Goal: Task Accomplishment & Management: Complete application form

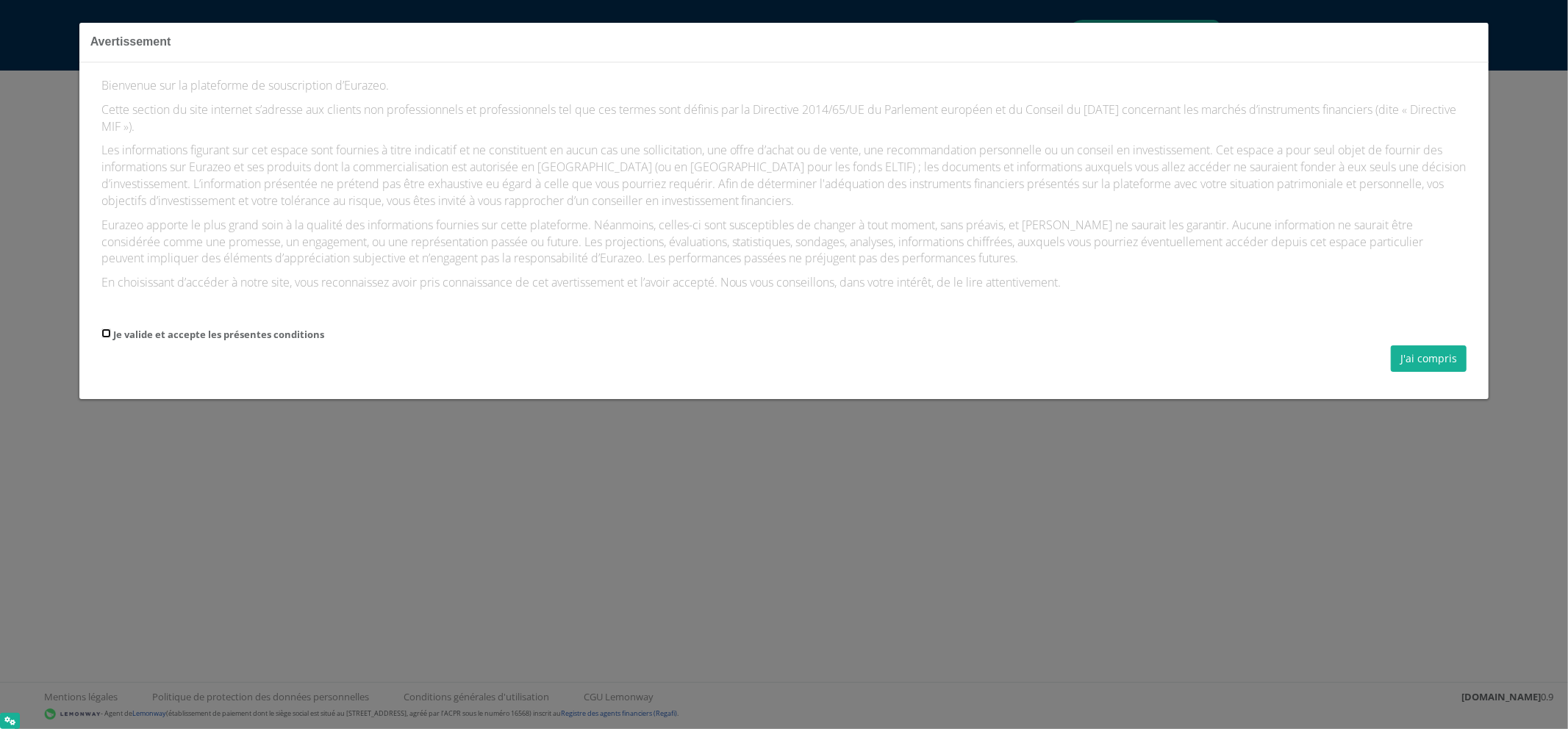
click at [107, 335] on input "Je valide et accepte les présentes conditions" at bounding box center [106, 333] width 10 height 10
checkbox input "true"
click at [1424, 370] on button "J'ai compris" at bounding box center [1428, 359] width 75 height 27
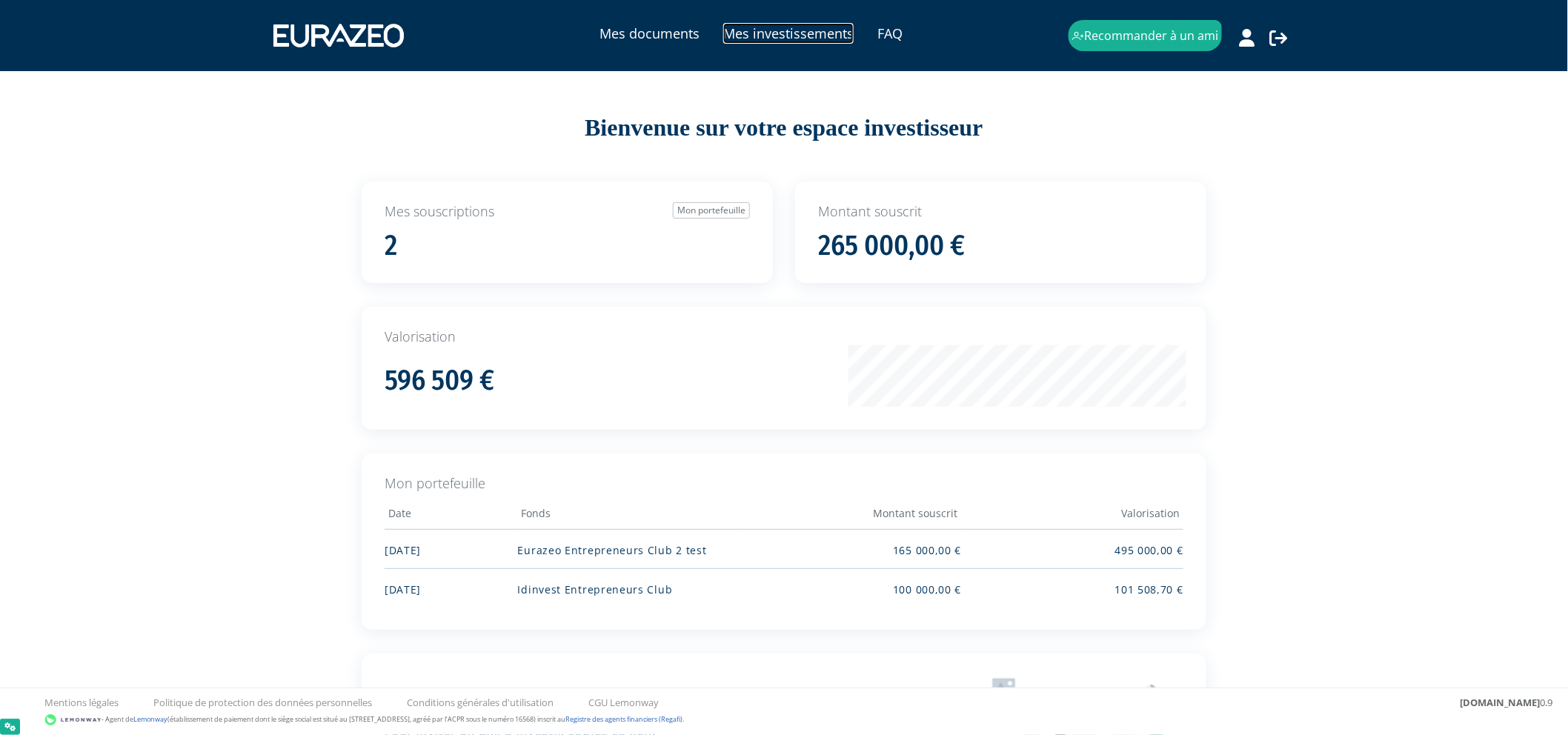
click at [753, 31] on link "Mes investissements" at bounding box center [788, 34] width 131 height 21
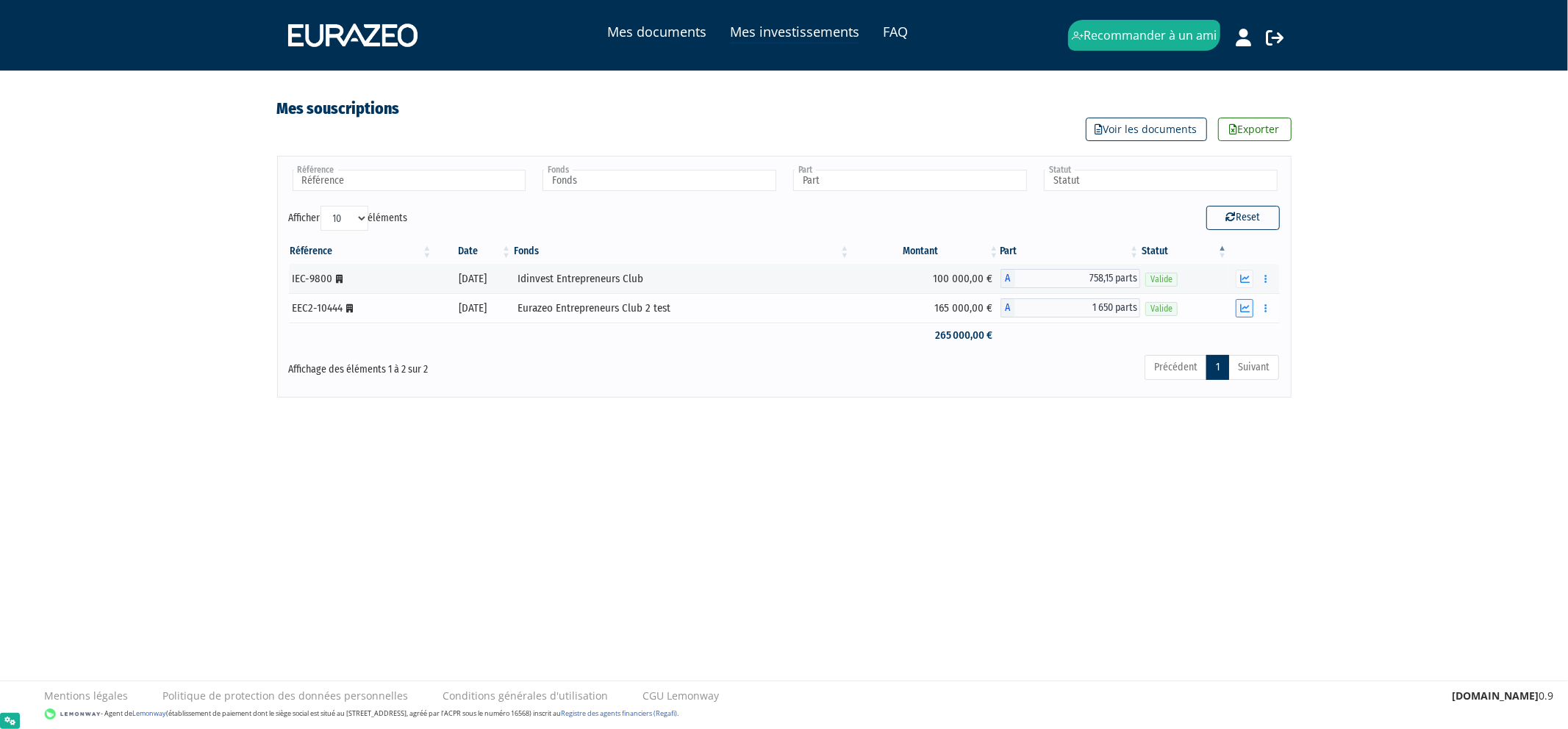
click at [1245, 309] on icon "button" at bounding box center [1245, 308] width 10 height 10
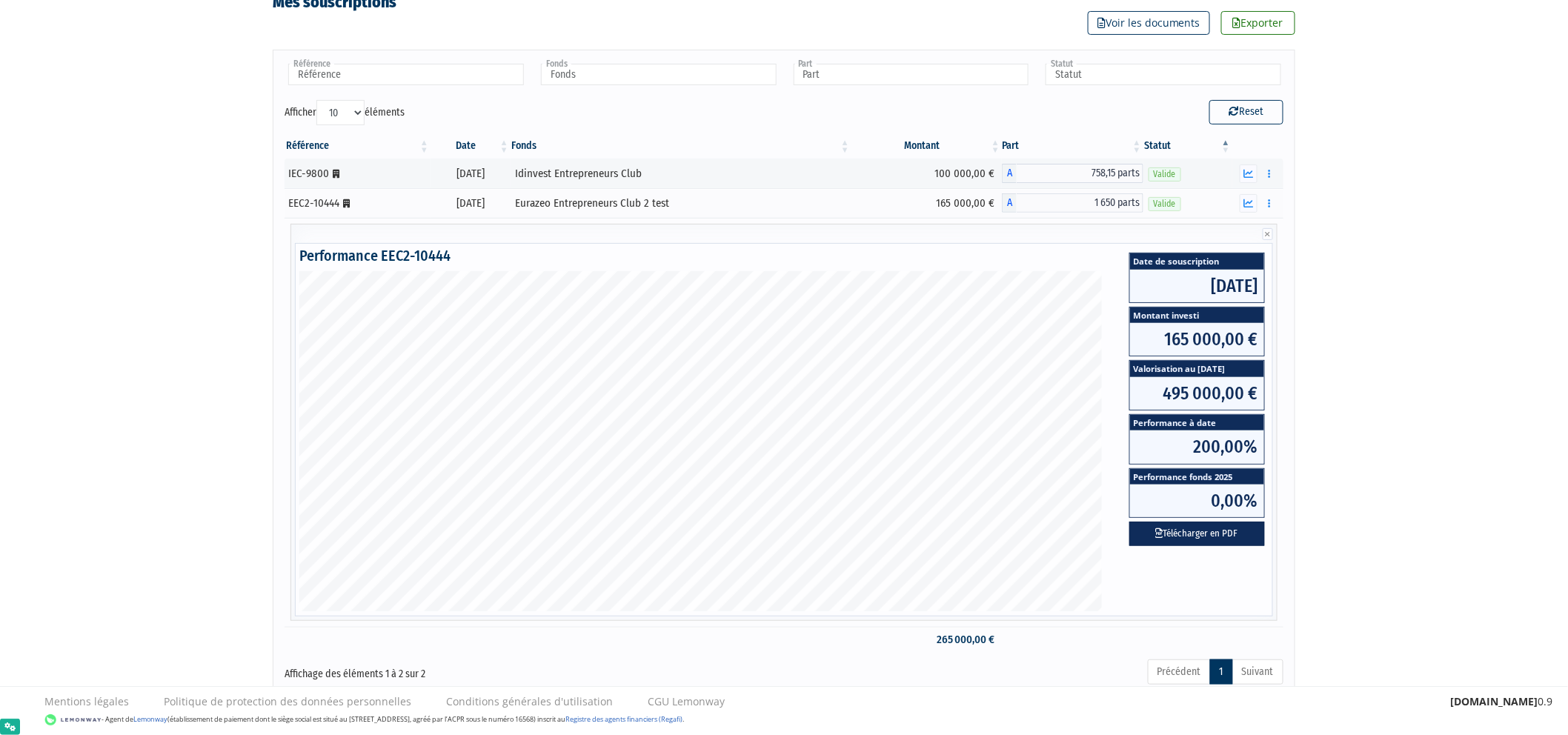
scroll to position [135, 0]
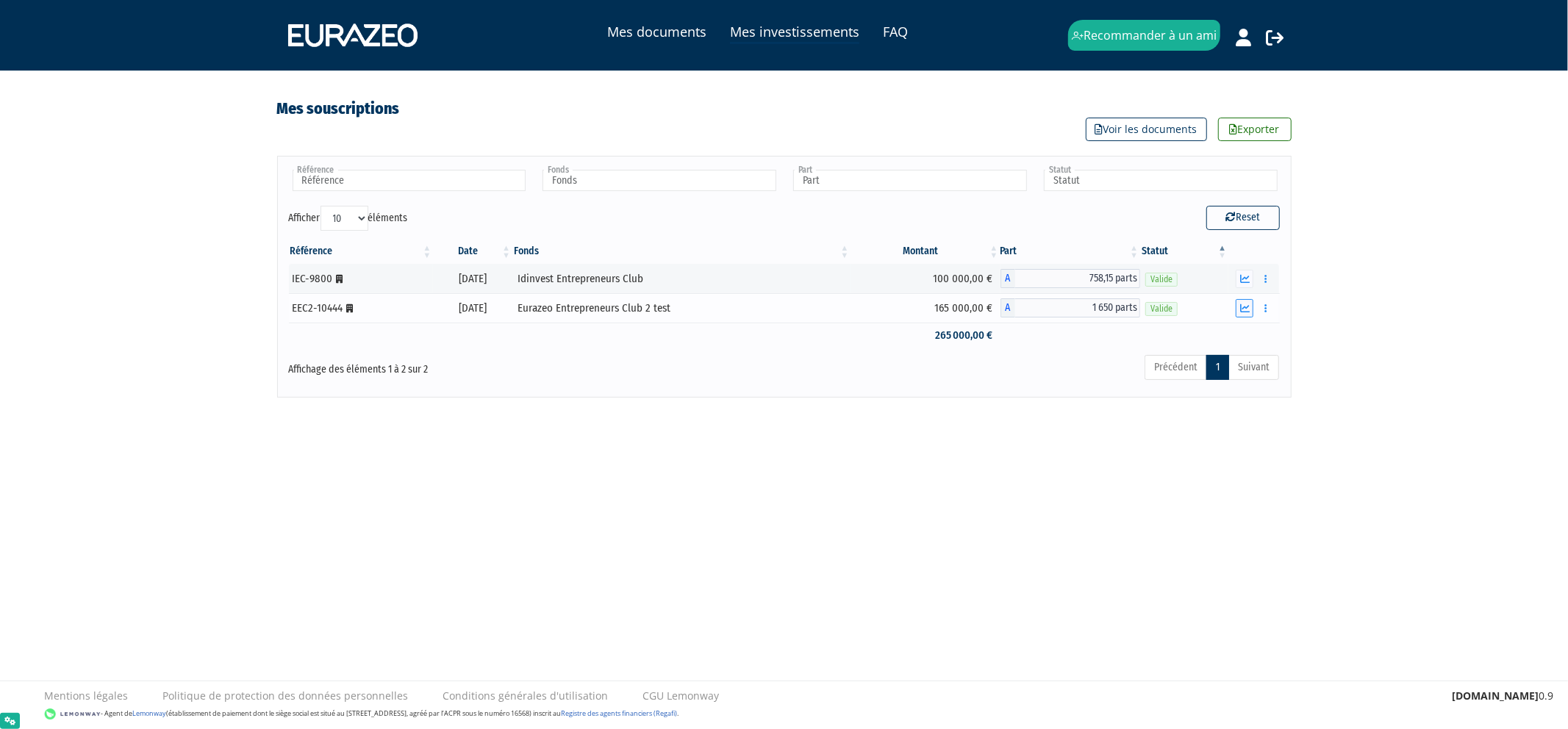
click at [1237, 313] on button "button" at bounding box center [1245, 308] width 18 height 19
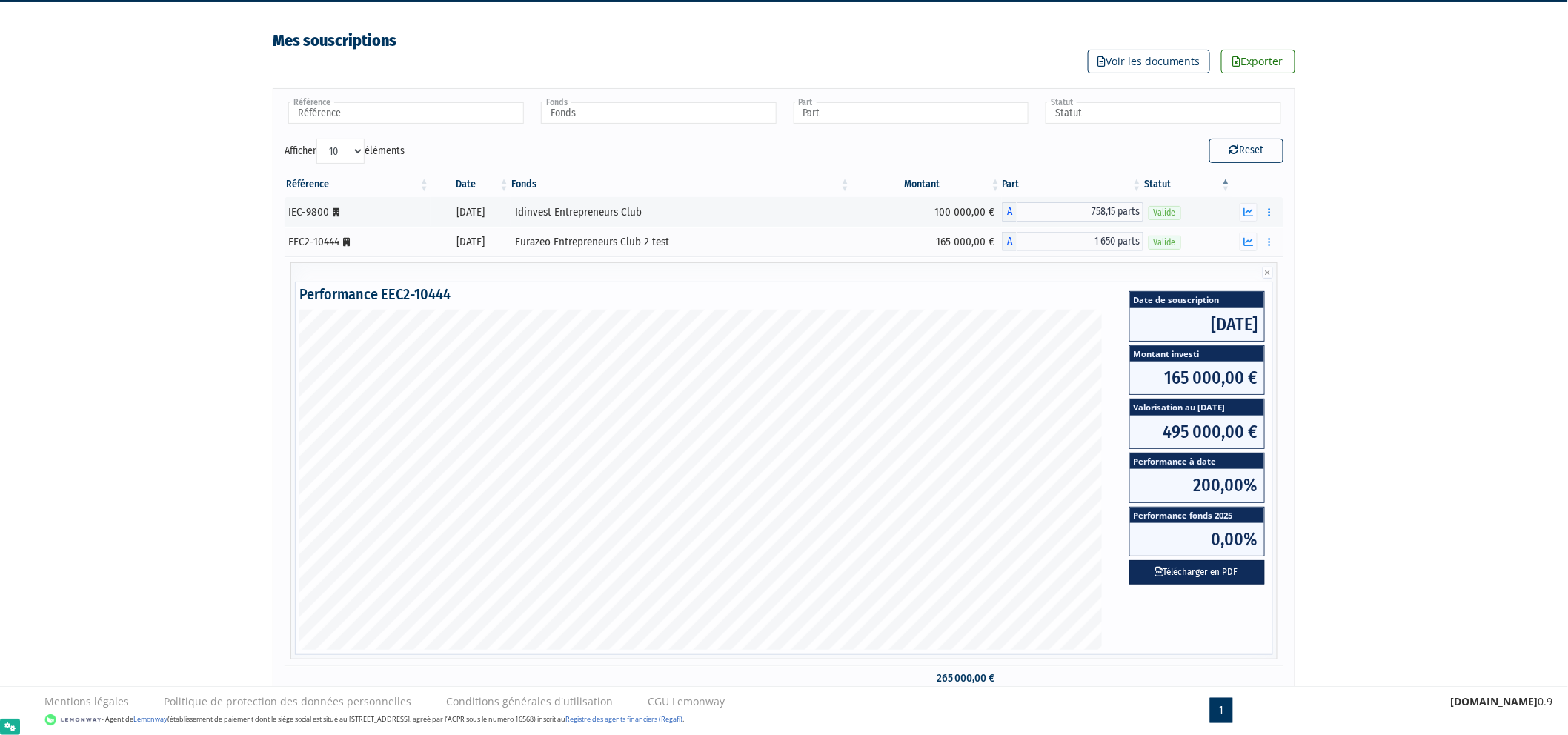
scroll to position [135, 0]
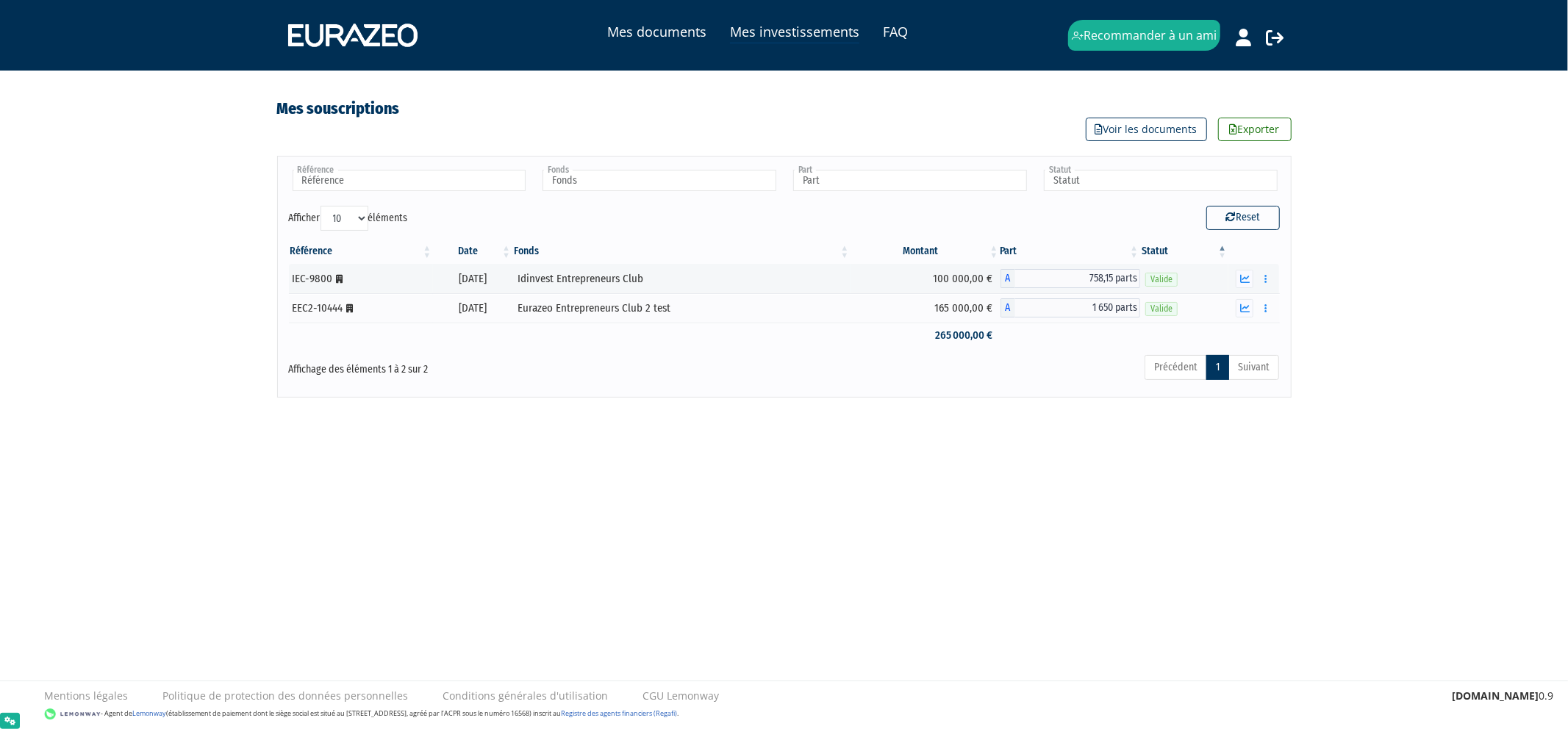
click at [1247, 241] on th at bounding box center [1254, 252] width 51 height 25
click at [1236, 314] on button "button" at bounding box center [1245, 308] width 18 height 19
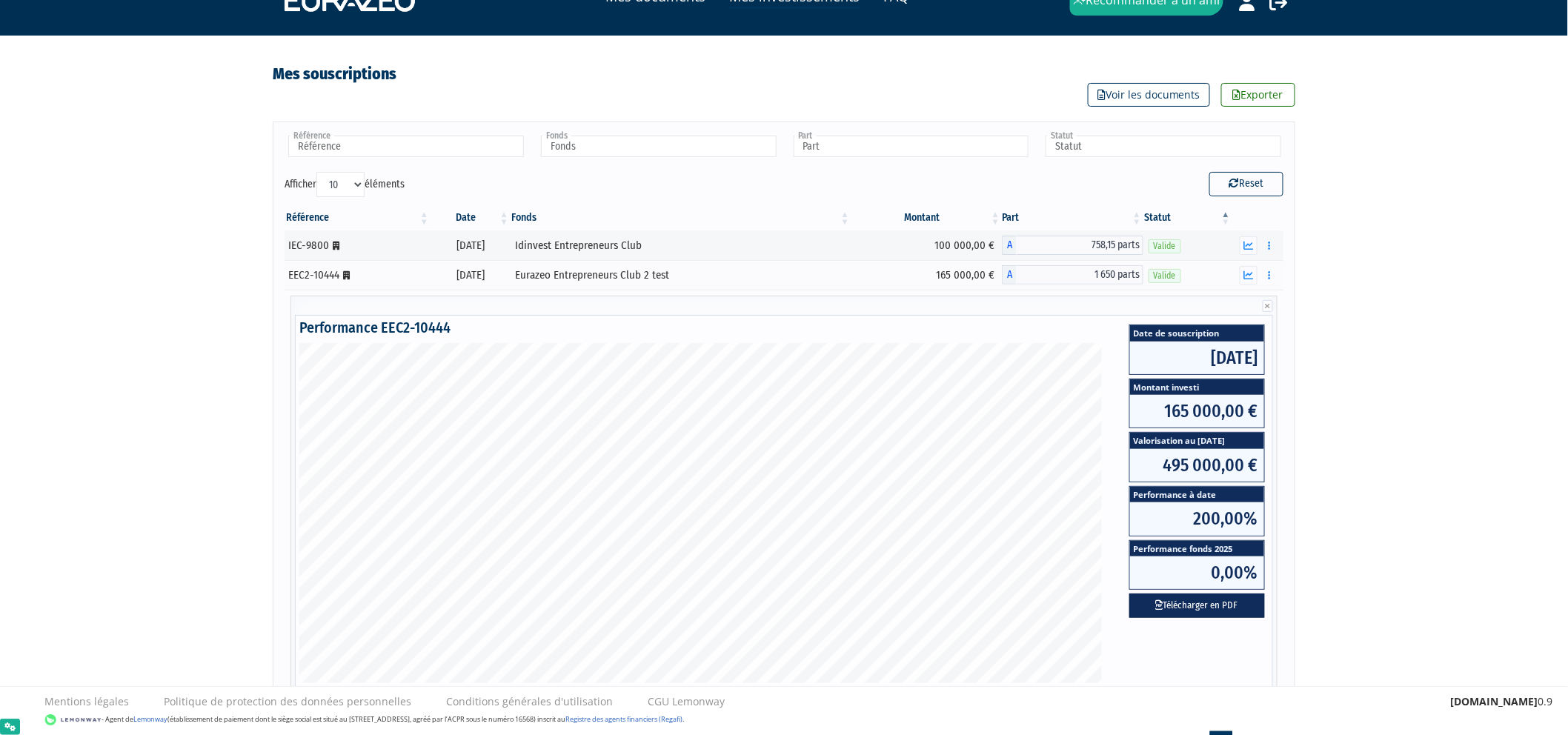
scroll to position [38, 0]
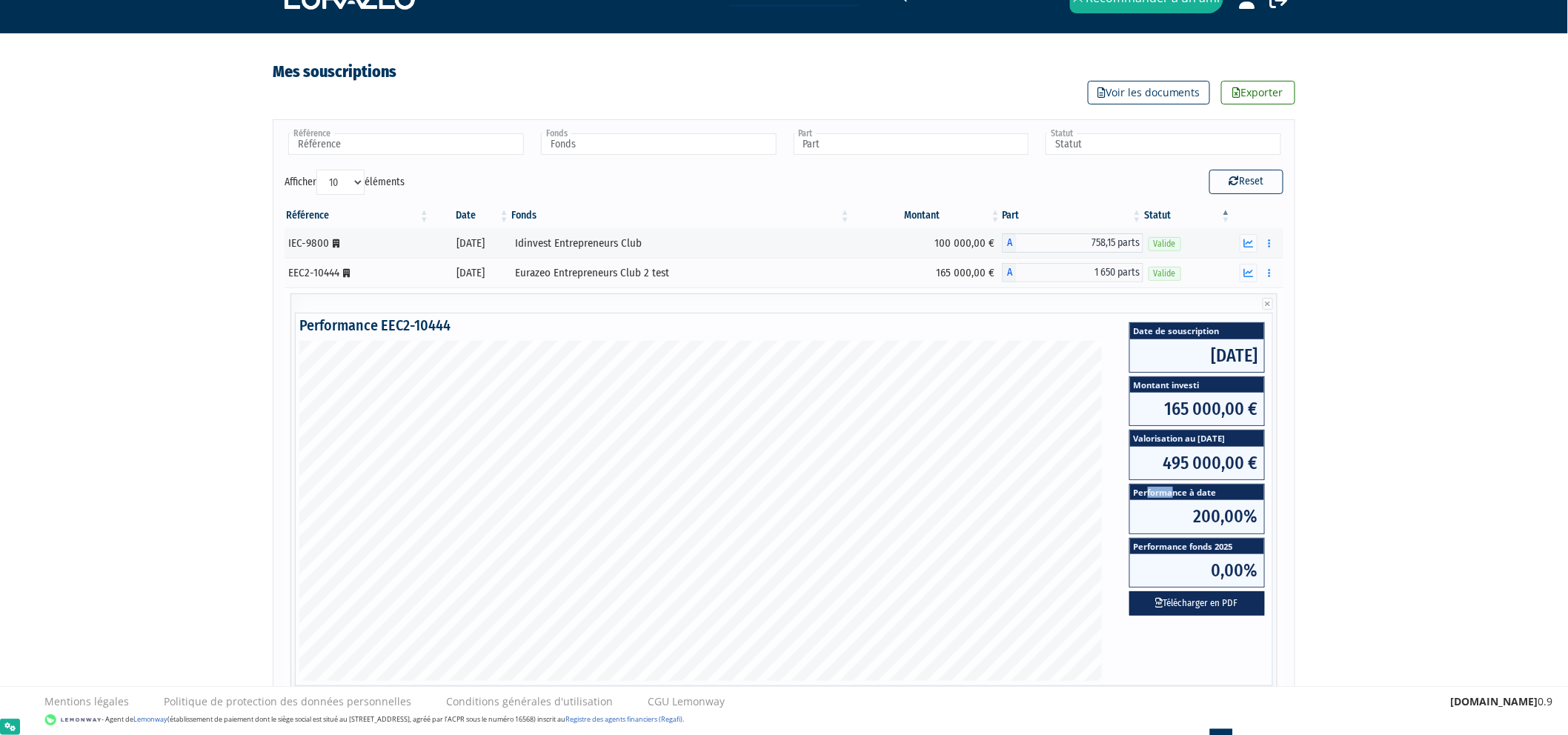
drag, startPoint x: 1149, startPoint y: 495, endPoint x: 1176, endPoint y: 510, distance: 30.9
click at [1174, 497] on span "Performance à date" at bounding box center [1197, 492] width 134 height 16
drag, startPoint x: 1173, startPoint y: 547, endPoint x: 1217, endPoint y: 546, distance: 44.0
click at [1217, 546] on span "Performance fonds 2025" at bounding box center [1197, 546] width 134 height 16
drag, startPoint x: 1147, startPoint y: 441, endPoint x: 1229, endPoint y: 442, distance: 82.0
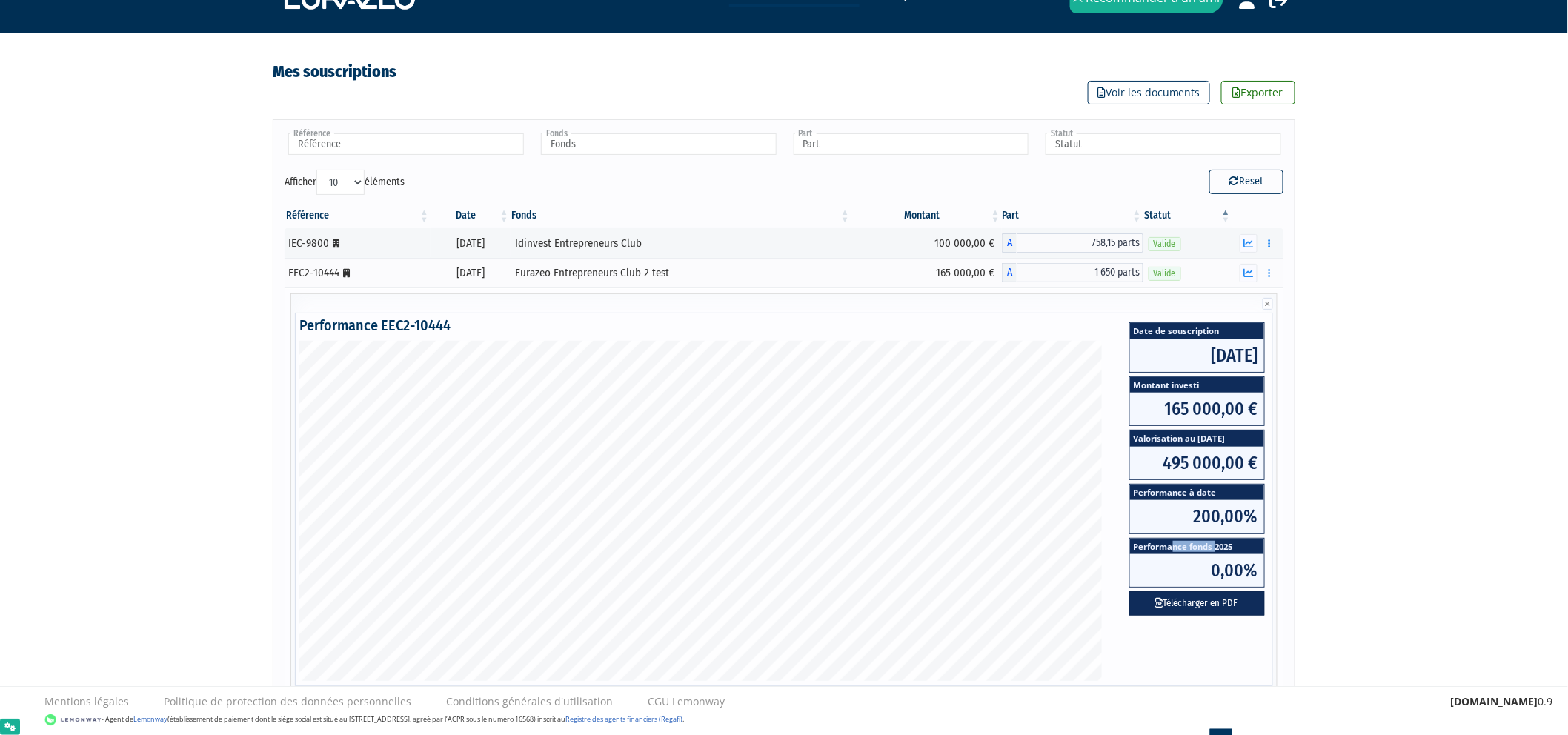
click at [1229, 442] on span "Valorisation au 07/08/2024" at bounding box center [1197, 438] width 134 height 16
click at [1345, 484] on div "Mes documents Mes investissements FAQ Recommander à un ami Déconnexion" at bounding box center [784, 367] width 1568 height 810
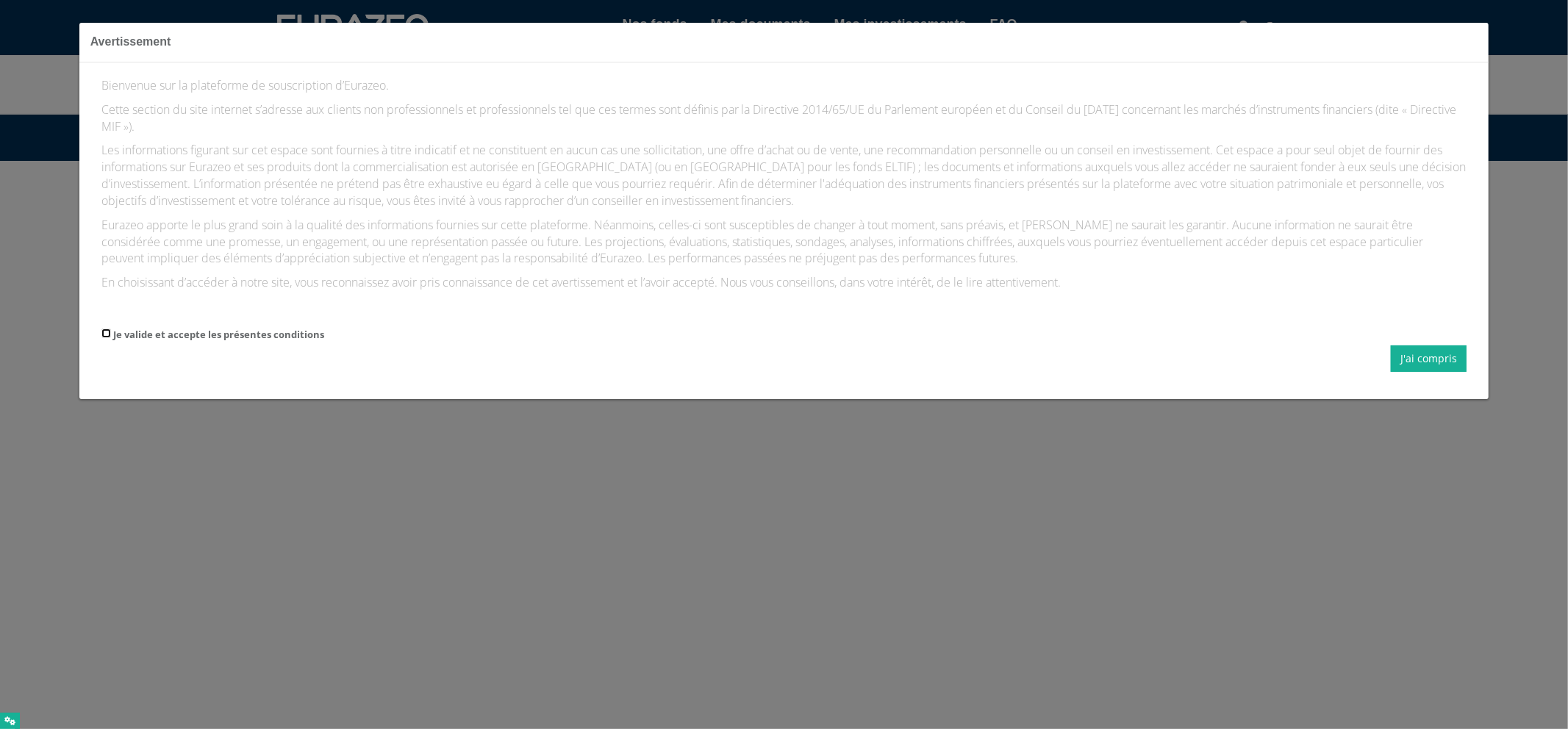
drag, startPoint x: 106, startPoint y: 333, endPoint x: 172, endPoint y: 342, distance: 66.6
click at [107, 333] on input "Je valide et accepte les présentes conditions" at bounding box center [106, 333] width 10 height 10
checkbox input "true"
click at [1413, 373] on div "Bienvenue sur la plateforme de souscription d’Eurazeo. Cette section du site in…" at bounding box center [784, 230] width 1410 height 337
click at [1422, 355] on button "J'ai compris" at bounding box center [1428, 359] width 75 height 27
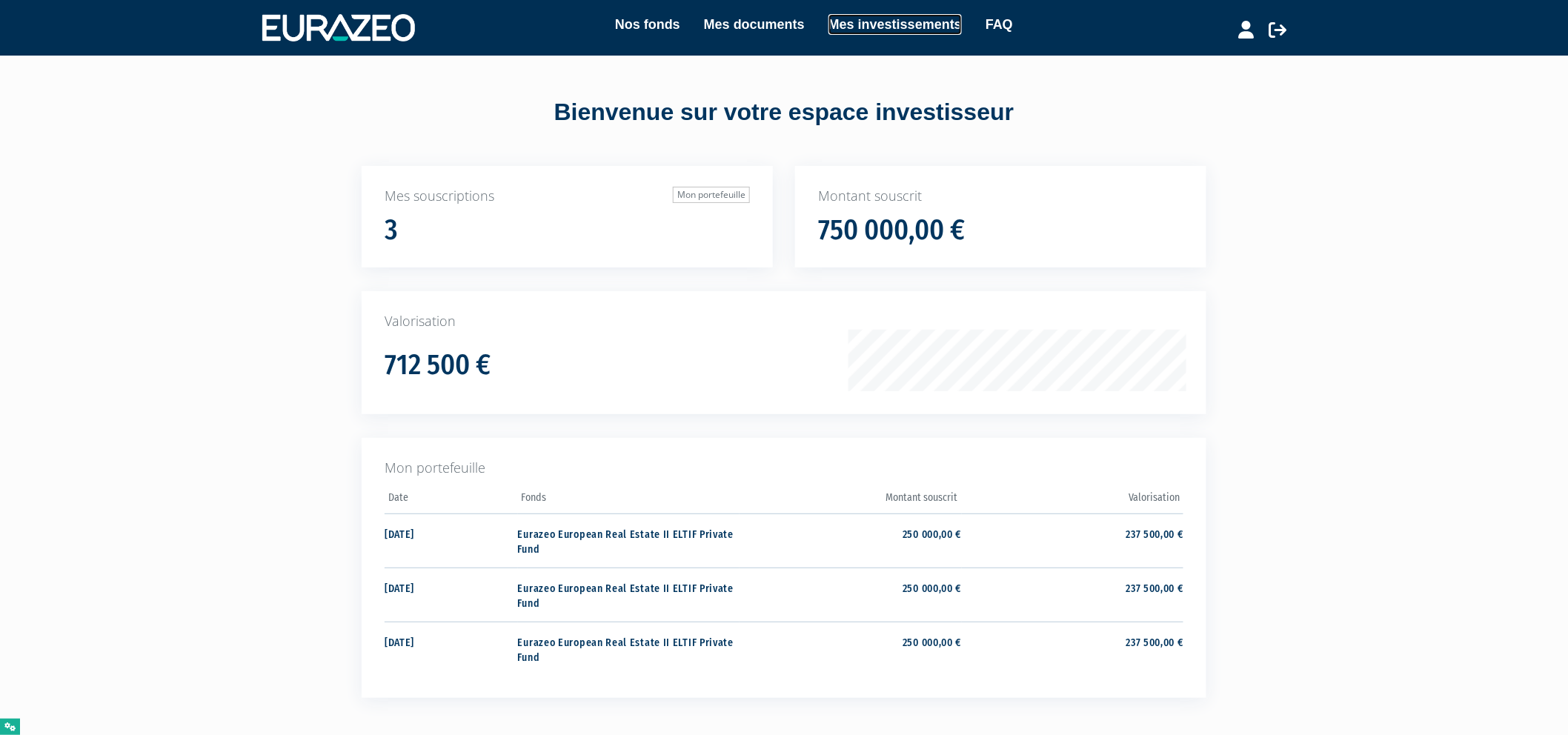
click at [867, 24] on link "Mes investissements" at bounding box center [895, 25] width 134 height 21
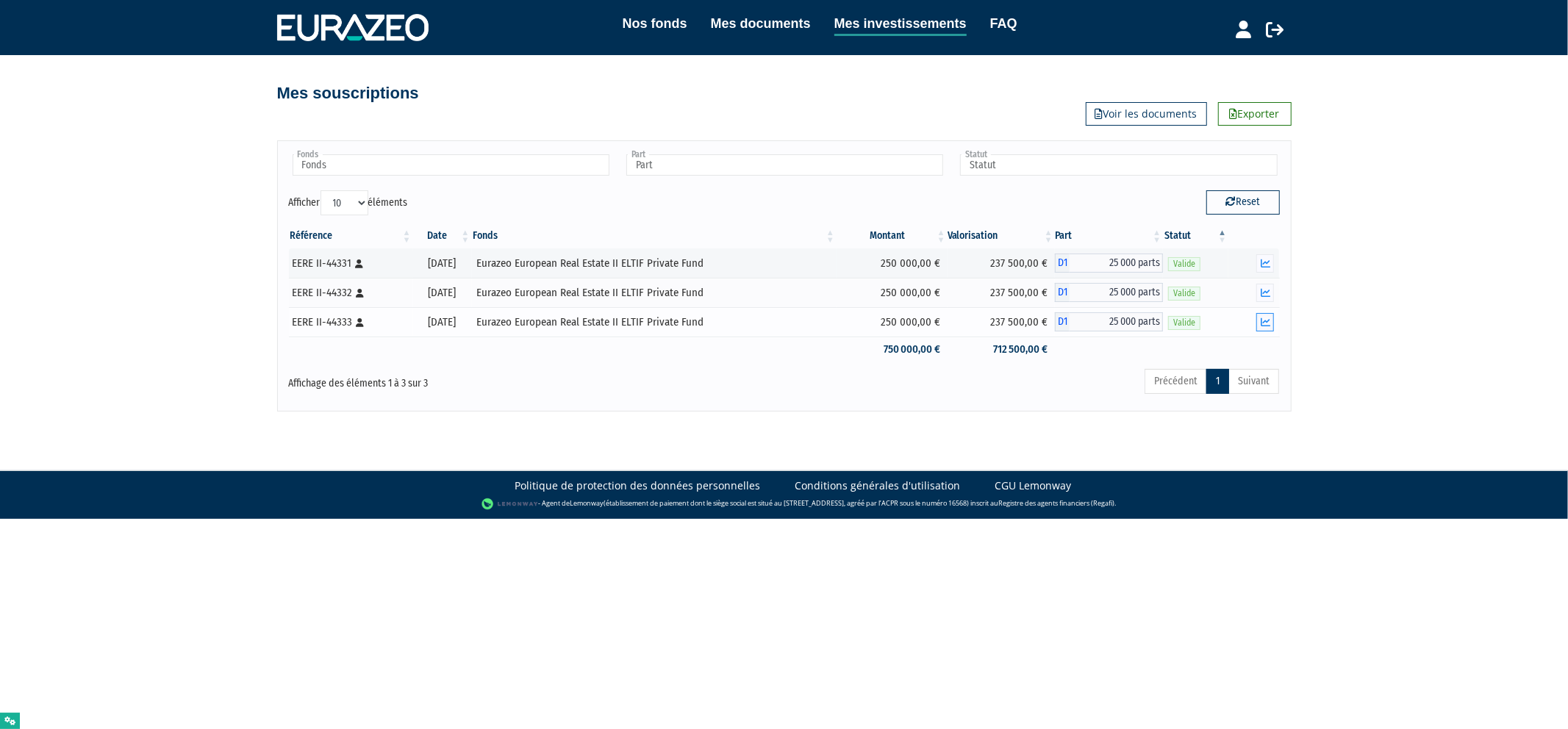
click at [1267, 320] on icon "button" at bounding box center [1265, 322] width 10 height 10
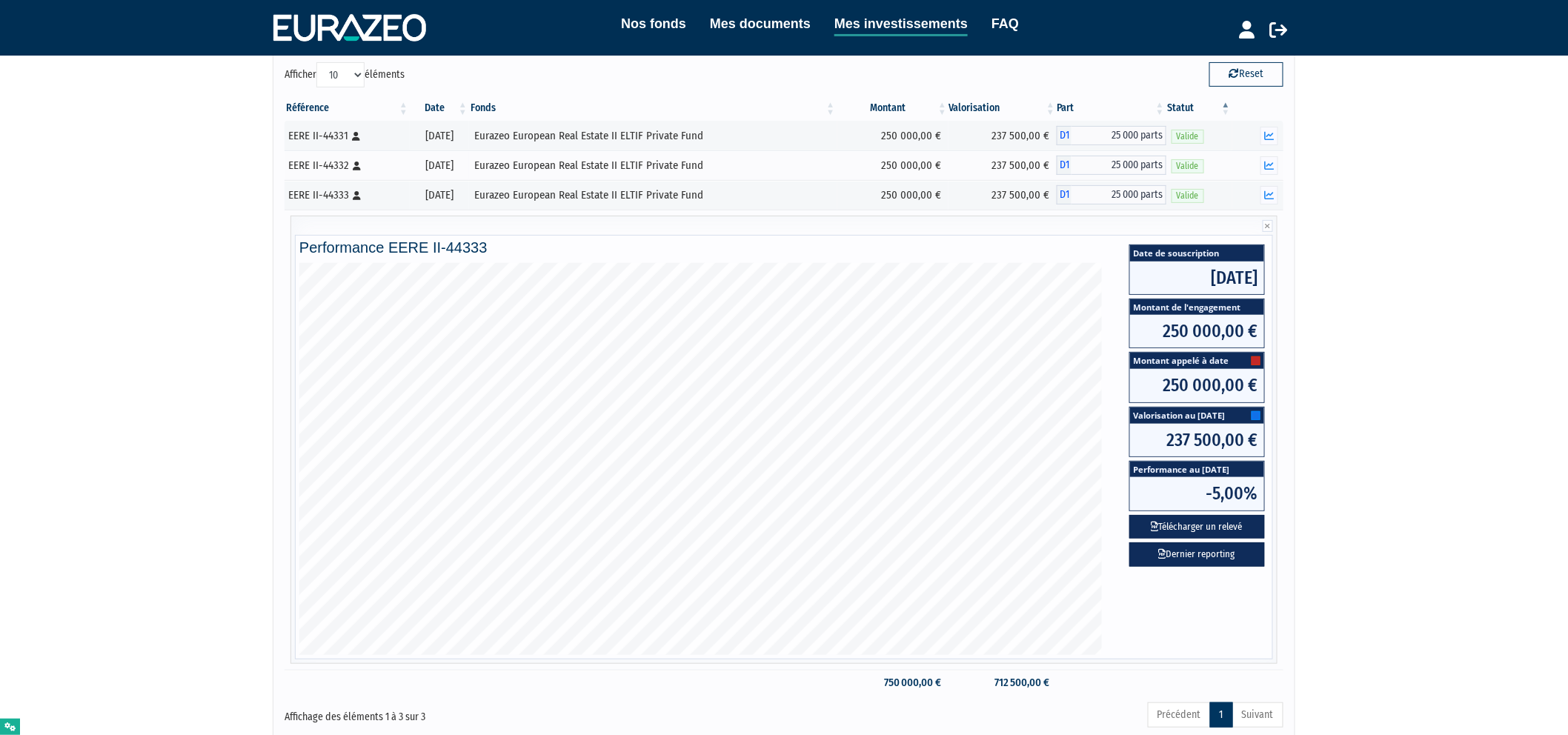
scroll to position [165, 0]
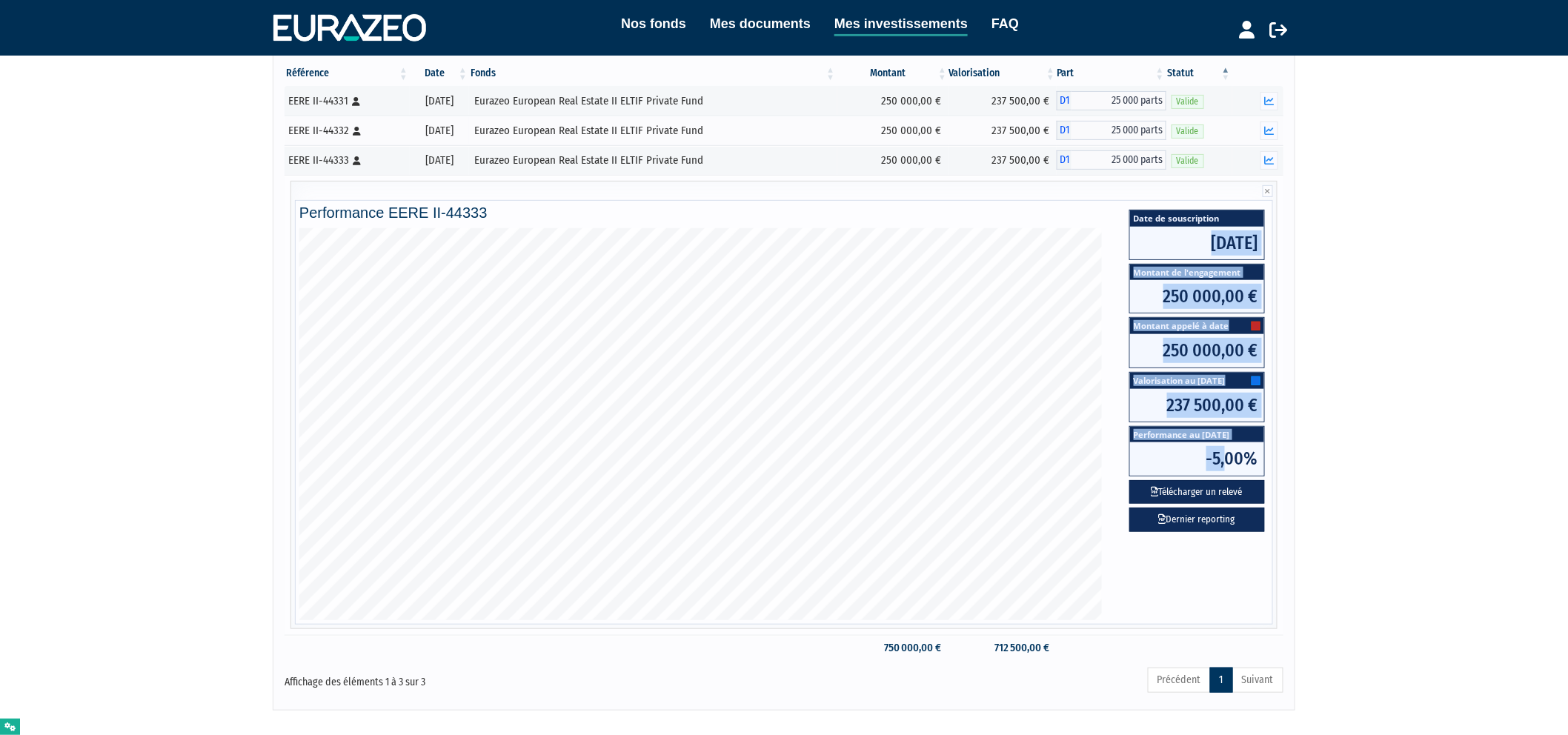
drag, startPoint x: 1152, startPoint y: 228, endPoint x: 1230, endPoint y: 475, distance: 259.0
click at [1230, 475] on div "Date de souscription 30/09/2022 Montant de l'engagement 250 000,00 € Montant ap…" at bounding box center [1197, 370] width 143 height 329
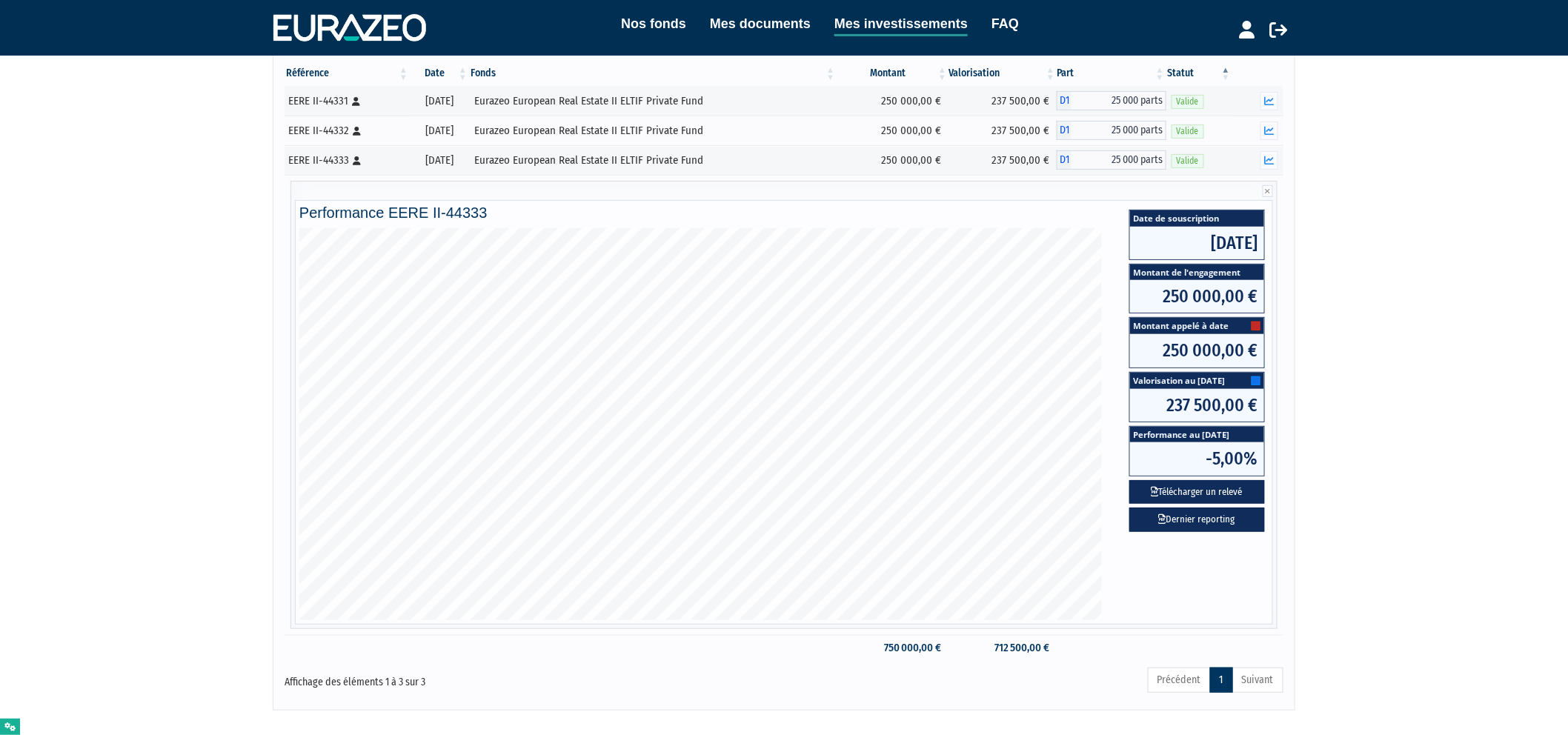
click at [1340, 446] on div "Nos fonds Mes documents Mes investissements FAQ Déconnexion Nos fonds Mes docum…" at bounding box center [784, 272] width 1568 height 875
drag, startPoint x: 1169, startPoint y: 330, endPoint x: 1234, endPoint y: 334, distance: 65.1
click at [1234, 334] on span "Montant appelé à date" at bounding box center [1197, 326] width 134 height 16
click at [1172, 366] on span "250 000,00 €" at bounding box center [1197, 351] width 134 height 33
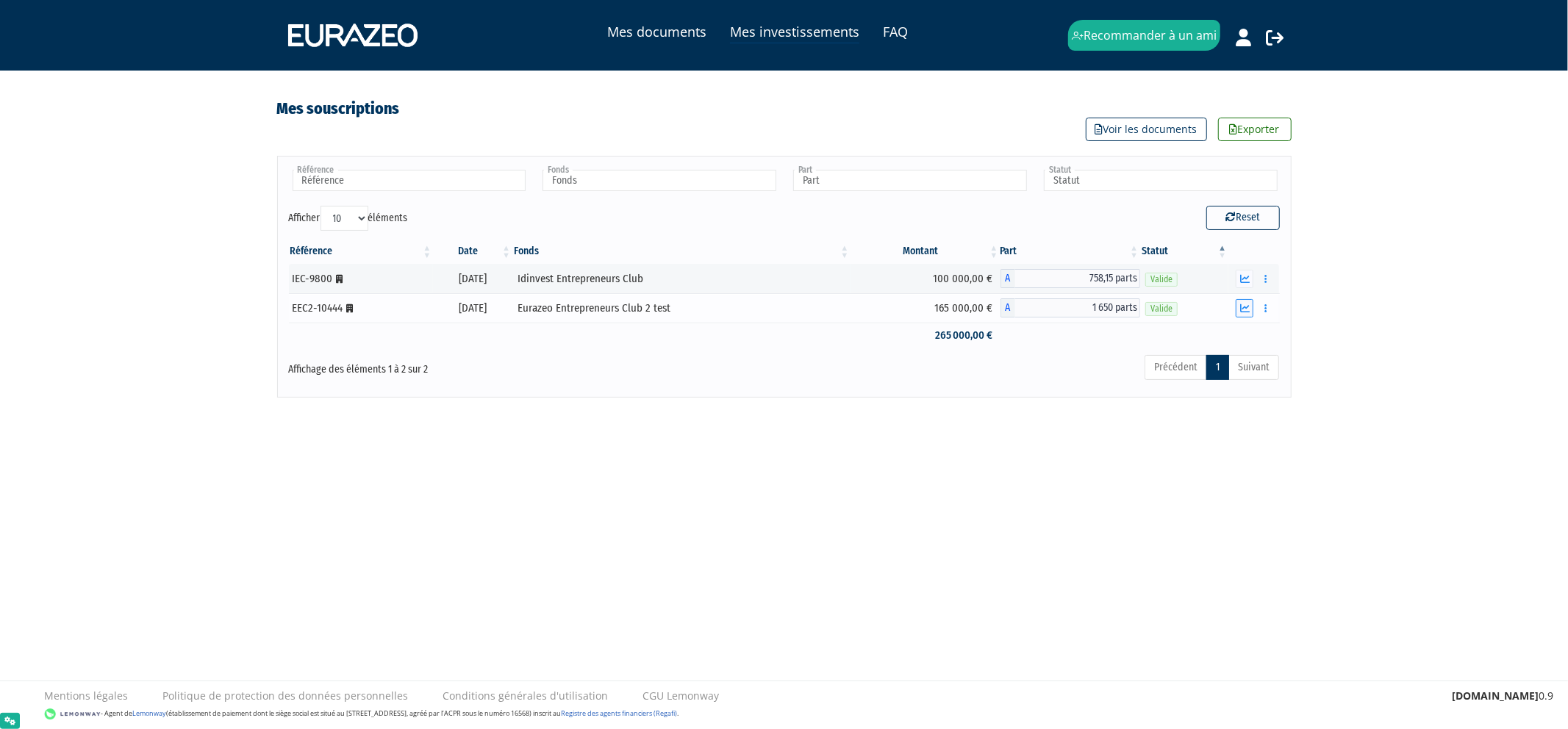
click at [1248, 318] on button "button" at bounding box center [1245, 308] width 18 height 19
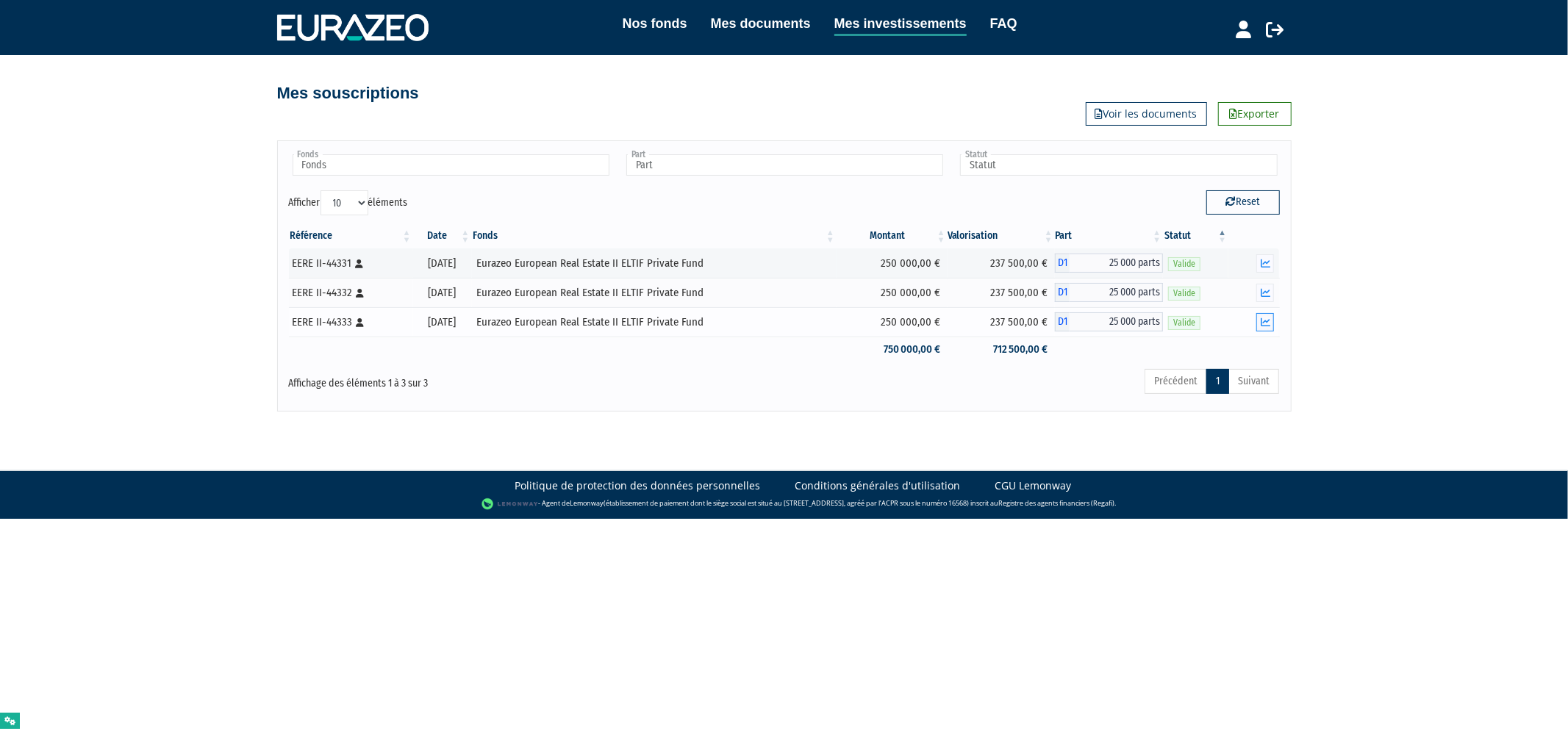
click at [1266, 326] on icon "button" at bounding box center [1265, 322] width 10 height 10
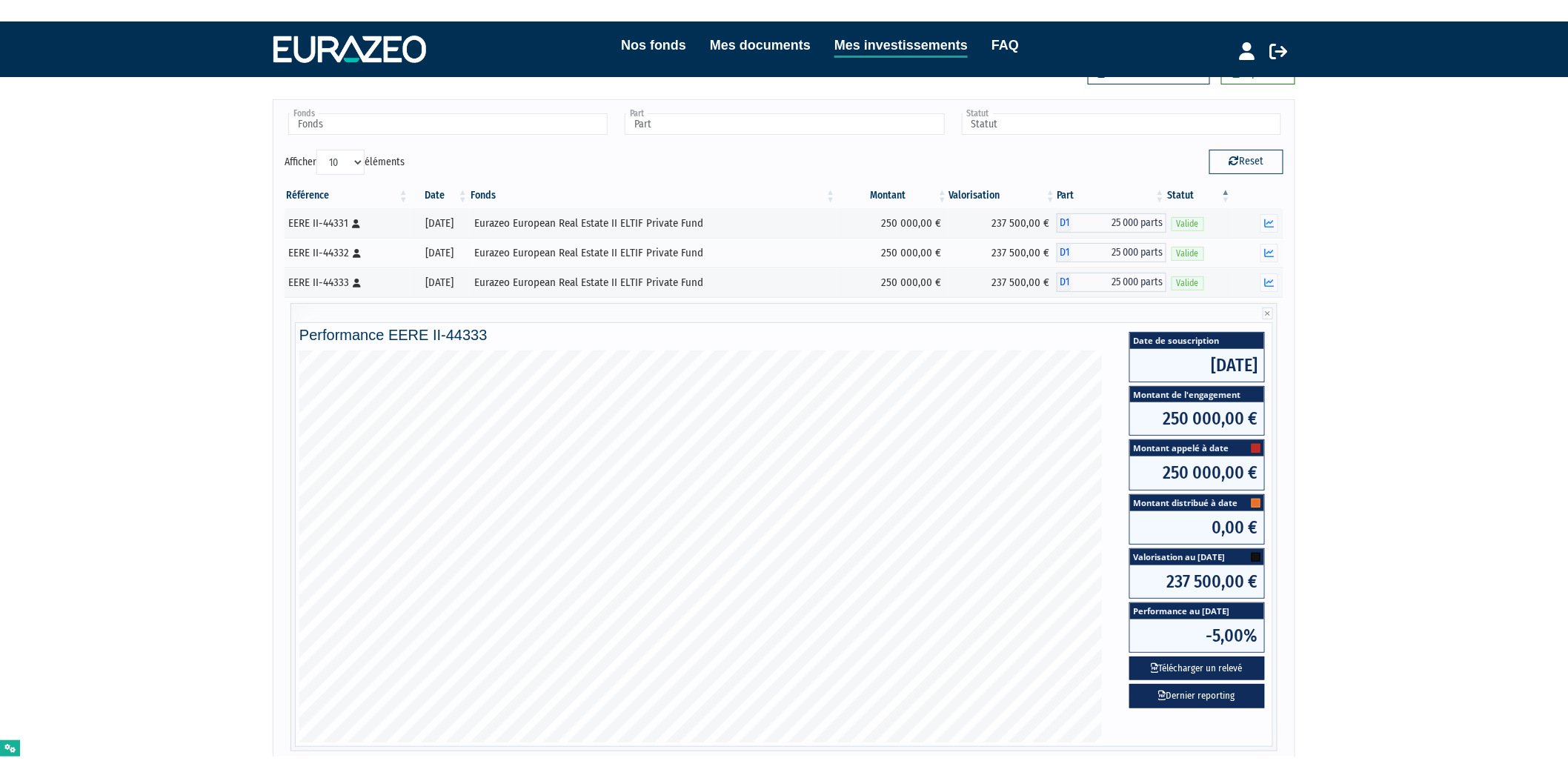
scroll to position [82, 0]
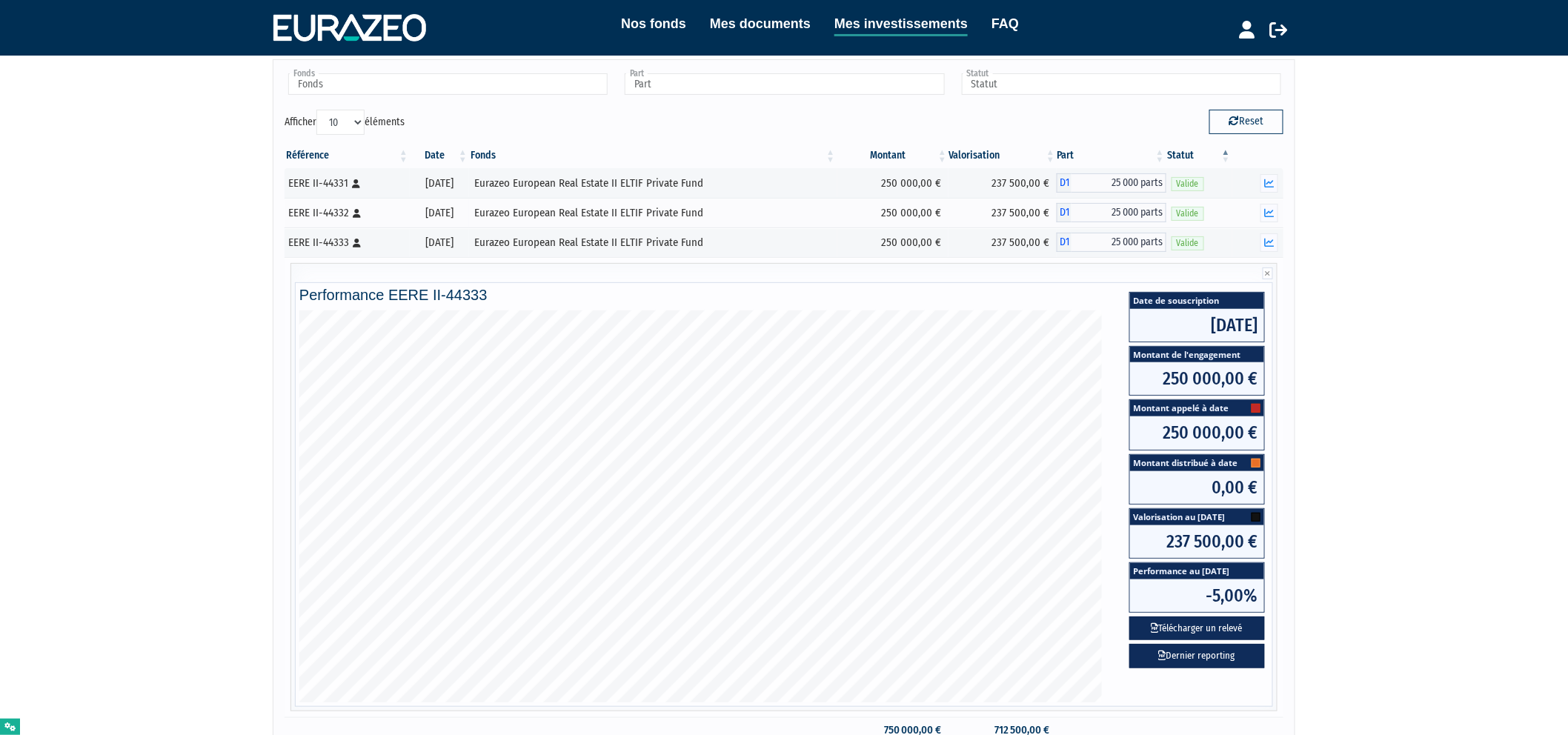
drag, startPoint x: 1134, startPoint y: 462, endPoint x: 1232, endPoint y: 471, distance: 98.4
click at [1232, 471] on span "Montant distribué à date" at bounding box center [1197, 463] width 134 height 16
drag, startPoint x: 1208, startPoint y: 492, endPoint x: 1250, endPoint y: 486, distance: 42.4
click at [1250, 486] on span "0,00 €" at bounding box center [1197, 488] width 134 height 33
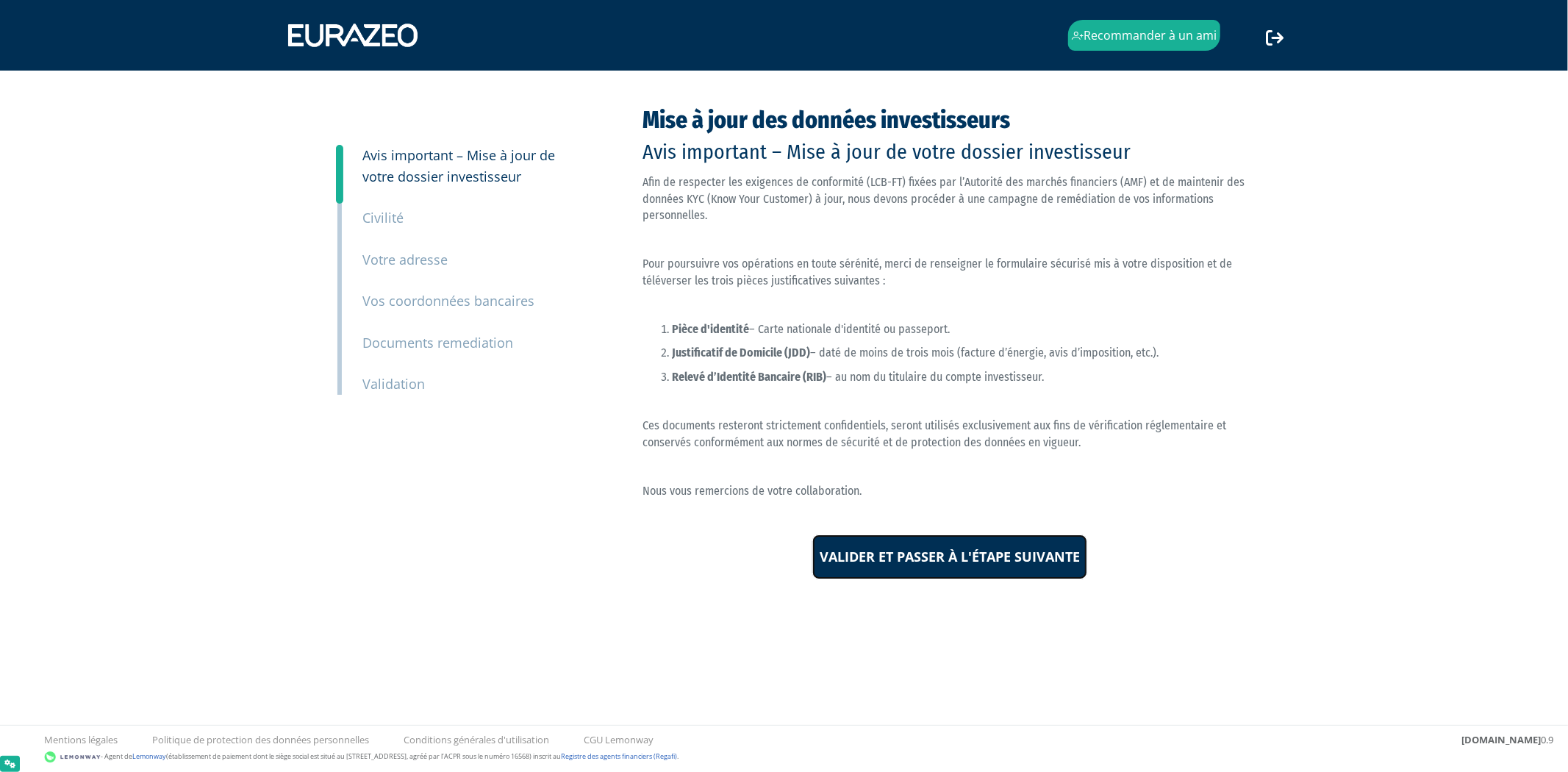
click at [1022, 546] on input "Valider et passer à l'étape suivante" at bounding box center [950, 557] width 275 height 46
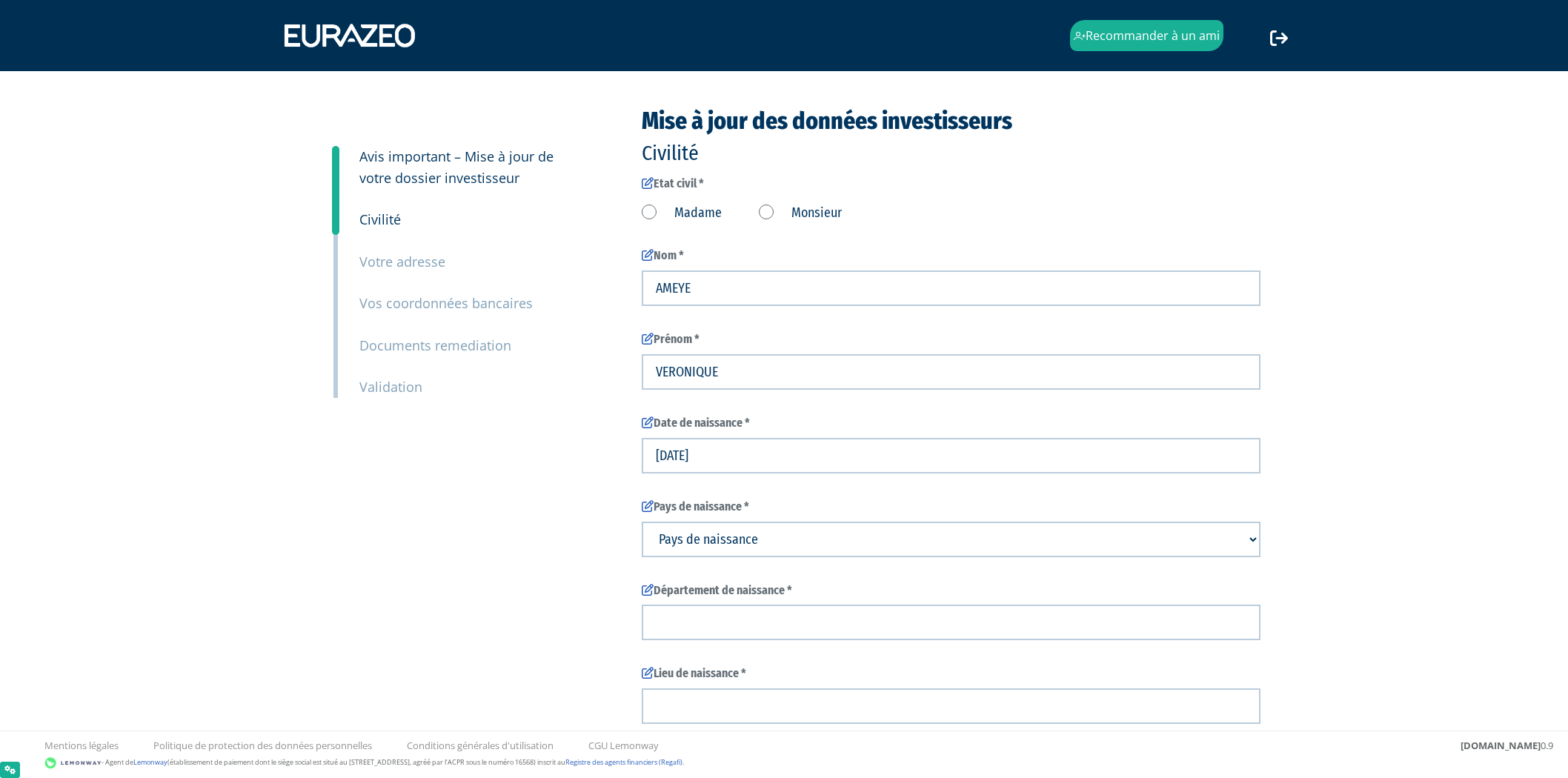
type input "6 06 06 06 06"
